Goal: Task Accomplishment & Management: Manage account settings

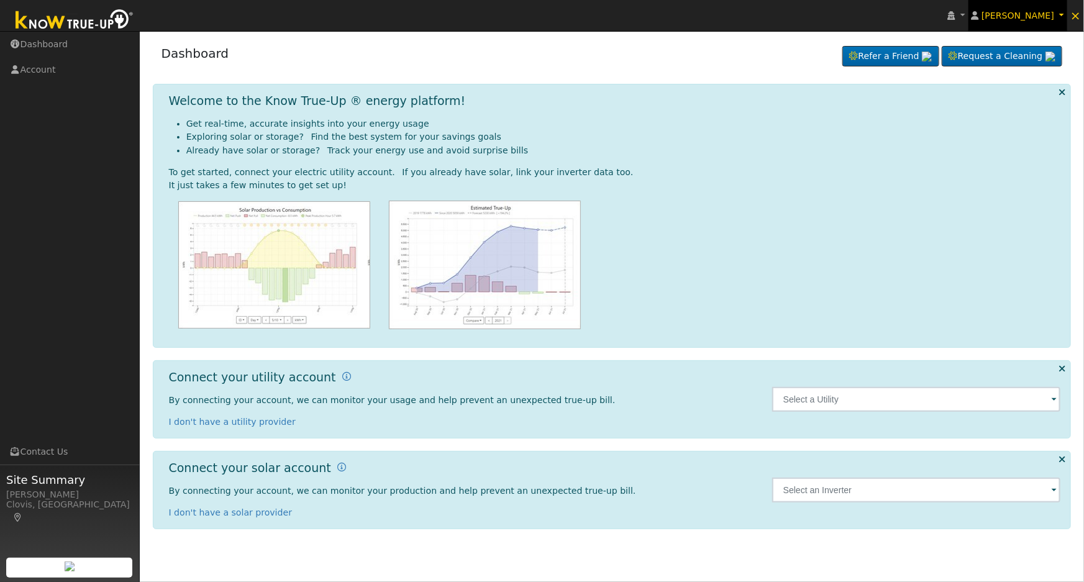
click at [1045, 20] on span "[PERSON_NAME]" at bounding box center [1017, 16] width 73 height 10
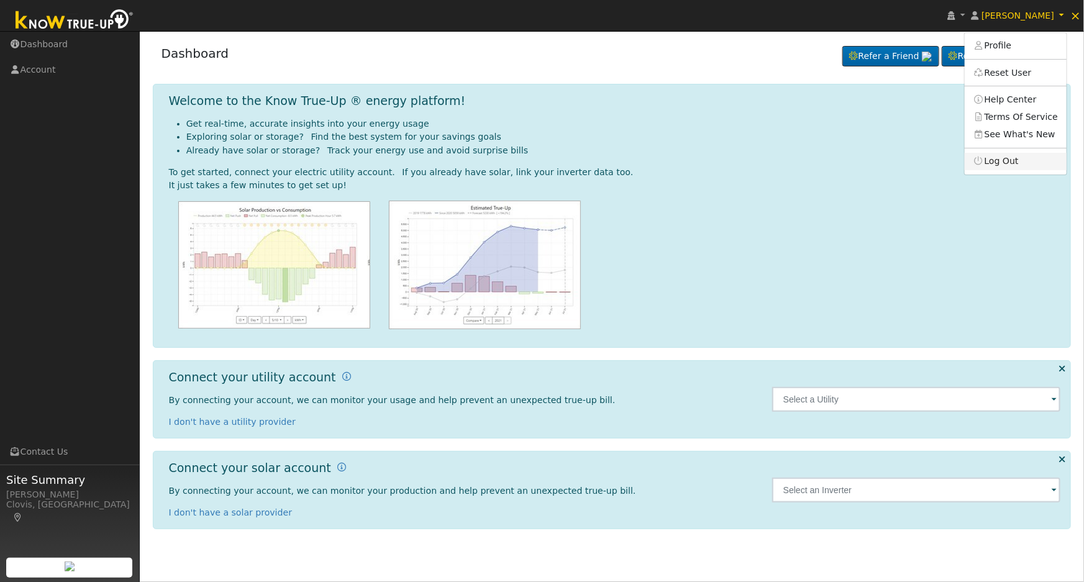
click at [1011, 167] on link "Log Out" at bounding box center [1016, 161] width 102 height 17
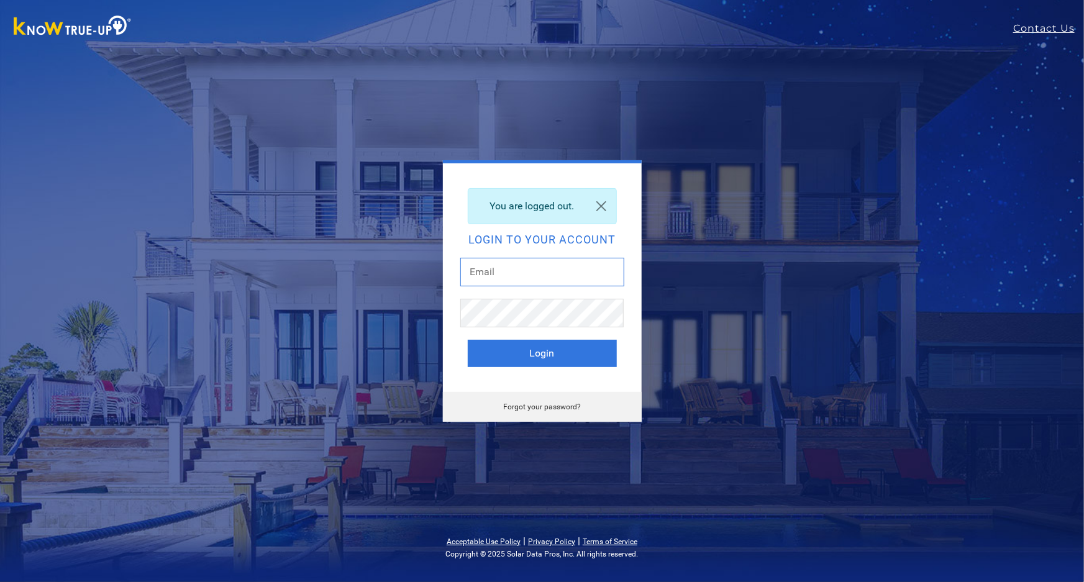
click at [562, 271] on input "text" at bounding box center [542, 272] width 164 height 29
type input "[EMAIL_ADDRESS][DOMAIN_NAME]"
click at [588, 350] on button "Login" at bounding box center [542, 353] width 149 height 27
